Goal: Task Accomplishment & Management: Use online tool/utility

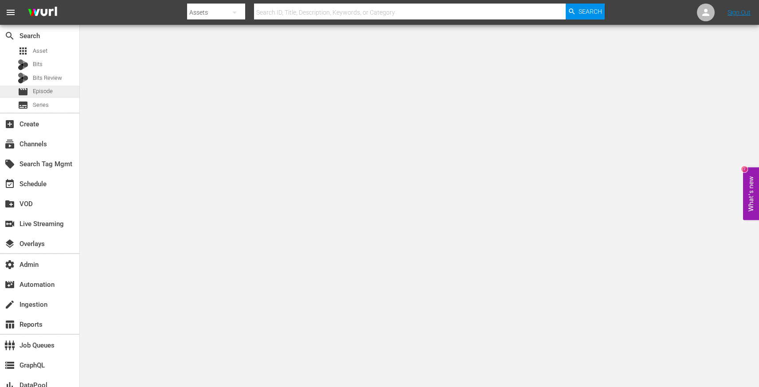
click at [49, 93] on span "Episode" at bounding box center [43, 91] width 20 height 9
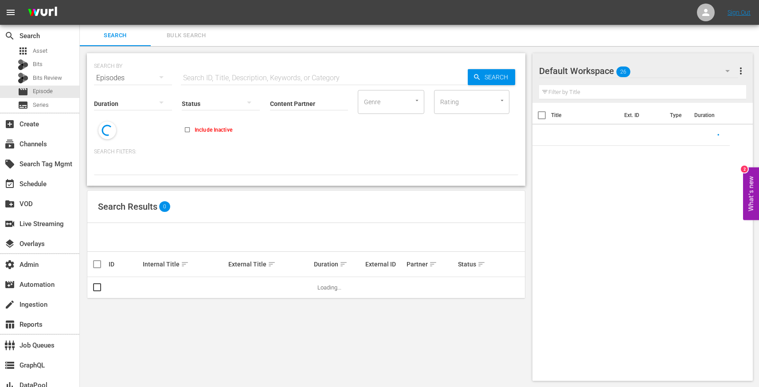
click at [204, 70] on input "text" at bounding box center [324, 77] width 287 height 21
paste input "88785782"
type input "88785782"
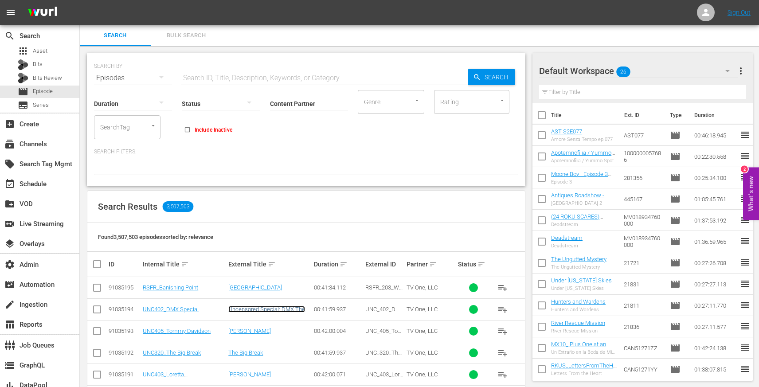
click at [243, 308] on link "Uncensored Special: DMX The Icon" at bounding box center [266, 312] width 77 height 13
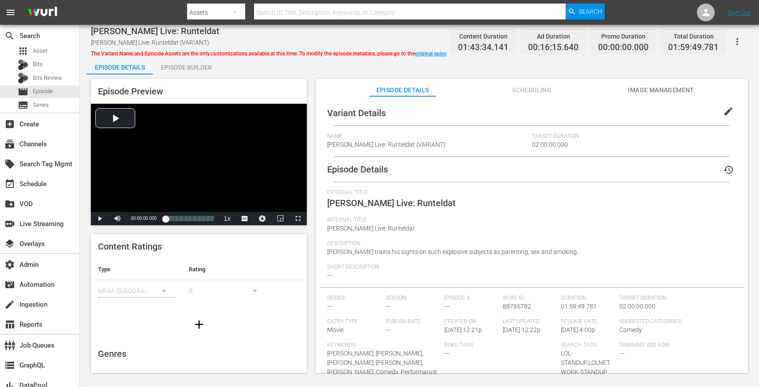
click at [529, 95] on span "Scheduling" at bounding box center [532, 90] width 67 height 11
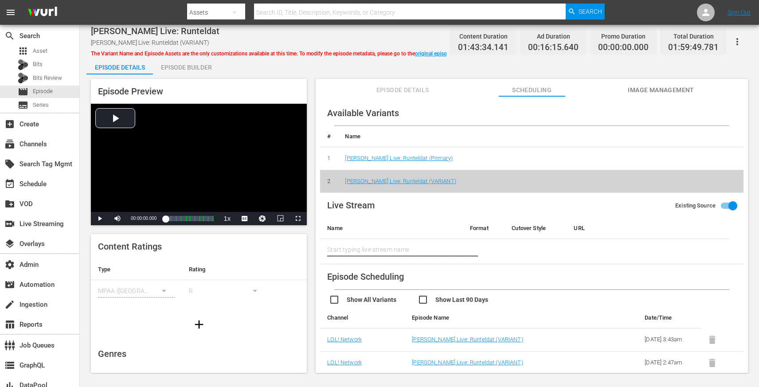
click at [425, 299] on input "checkbox" at bounding box center [462, 301] width 89 height 13
checkbox input "true"
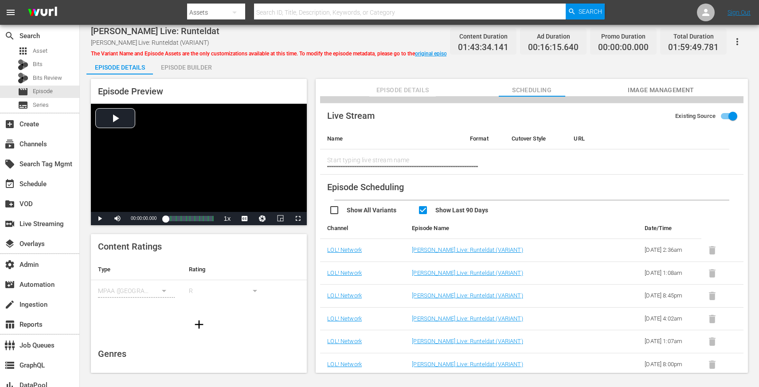
scroll to position [139, 0]
click at [50, 89] on span "Episode" at bounding box center [43, 91] width 20 height 9
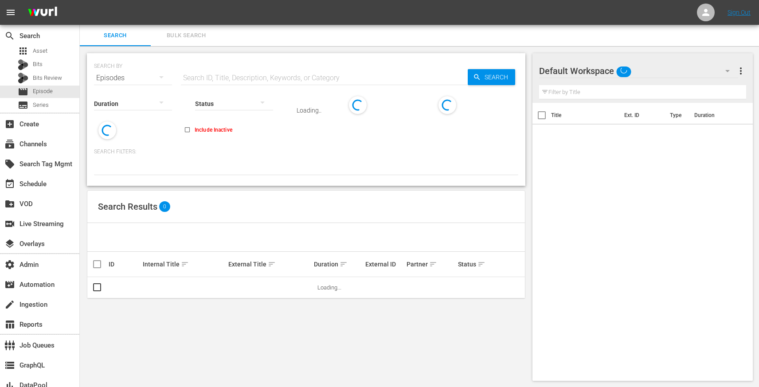
click at [222, 78] on input "text" at bounding box center [324, 77] width 287 height 21
paste input "La tierra prometida"
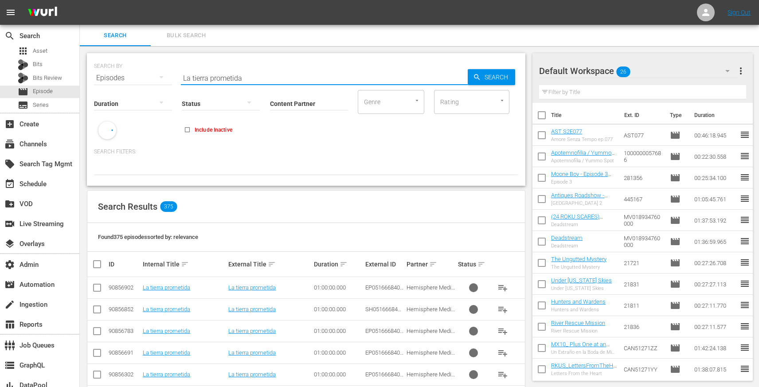
type input "La tierra prometida"
click at [43, 186] on div "event_available Schedule" at bounding box center [25, 183] width 50 height 8
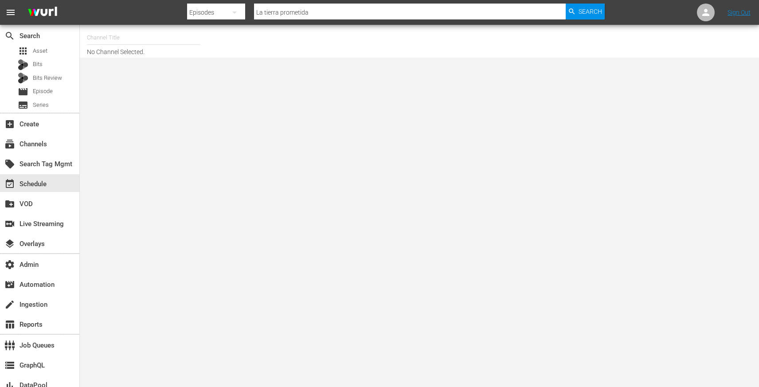
click at [177, 41] on input "text" at bounding box center [144, 37] width 114 height 21
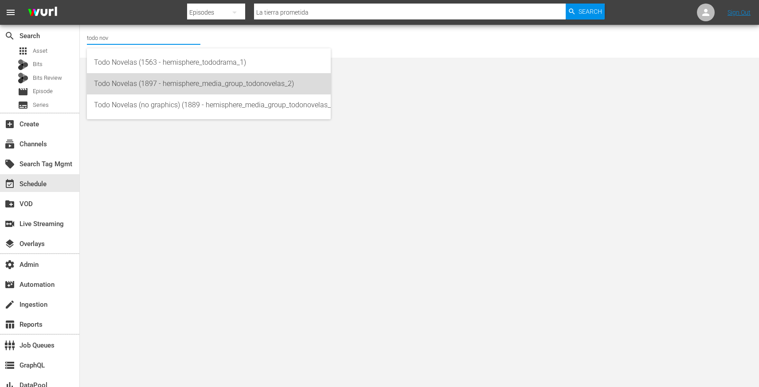
click at [198, 82] on div "Todo Novelas (1897 - hemisphere_media_group_todonovelas_2)" at bounding box center [209, 83] width 230 height 21
type input "Todo Novelas (1897 - hemisphere_media_group_todonovelas_2)"
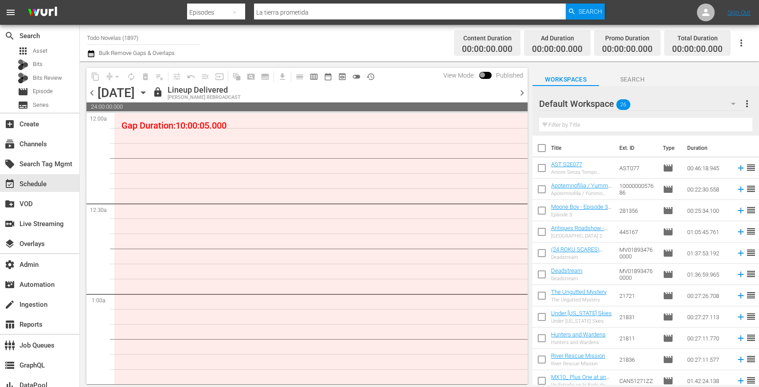
click at [92, 95] on span "chevron_left" at bounding box center [92, 92] width 11 height 11
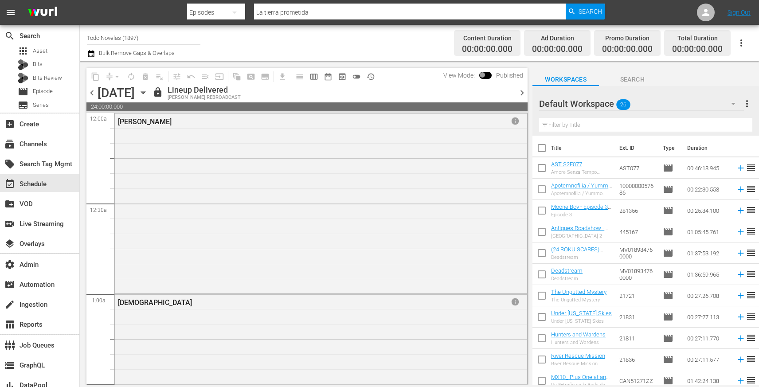
click at [92, 95] on span "chevron_left" at bounding box center [92, 92] width 11 height 11
click at [148, 94] on icon "button" at bounding box center [143, 93] width 10 height 10
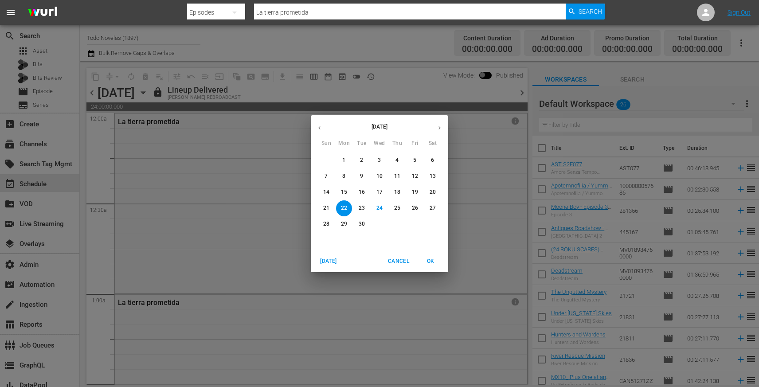
click at [433, 174] on p "13" at bounding box center [433, 177] width 6 height 8
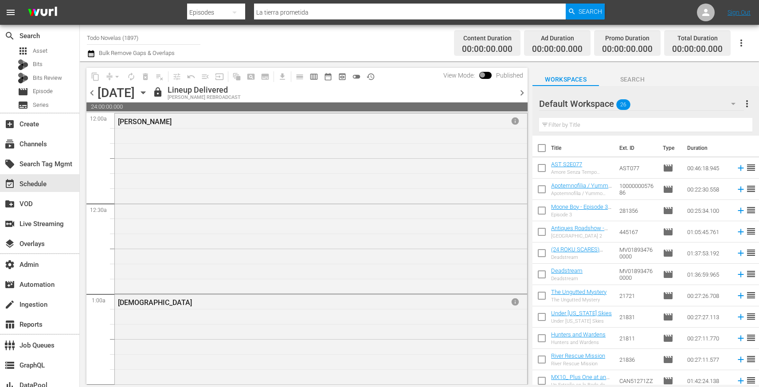
click at [181, 196] on div "[PERSON_NAME] info" at bounding box center [321, 203] width 413 height 178
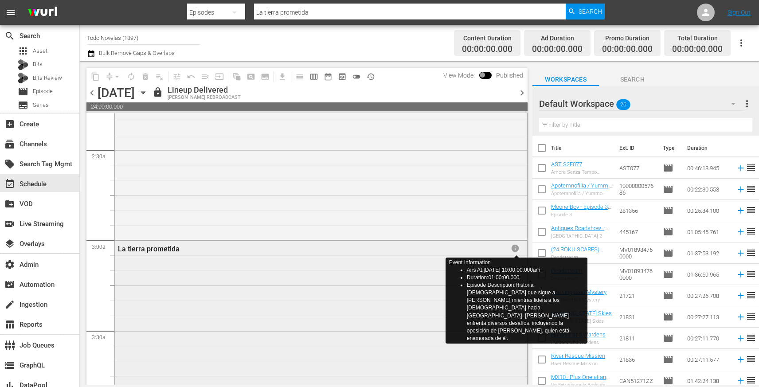
scroll to position [1502, 0]
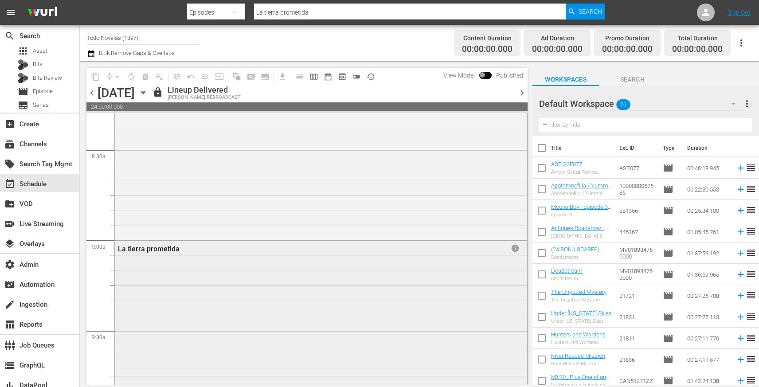
click at [415, 256] on div "La tierra prometida info" at bounding box center [321, 330] width 413 height 178
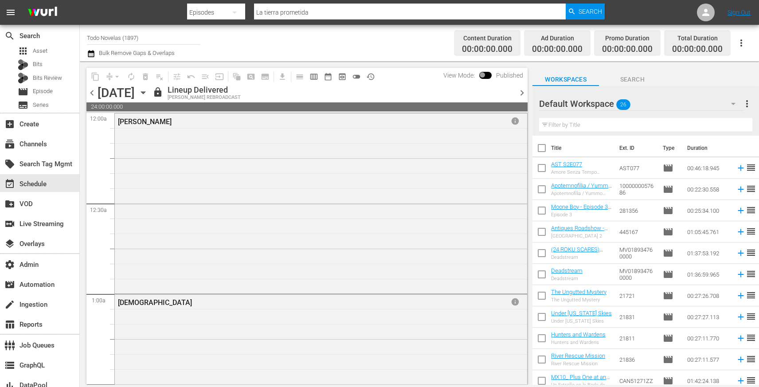
scroll to position [1502, 0]
